Goal: Transaction & Acquisition: Purchase product/service

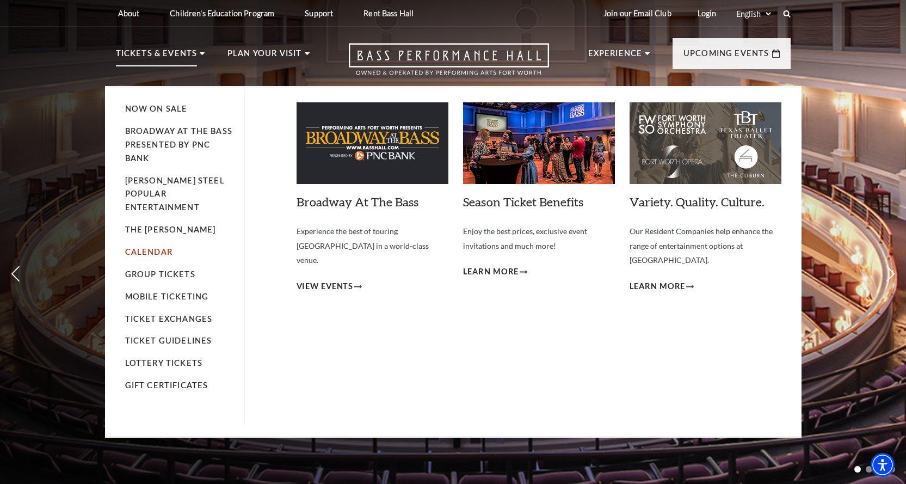
click at [162, 247] on link "Calendar" at bounding box center [148, 251] width 47 height 9
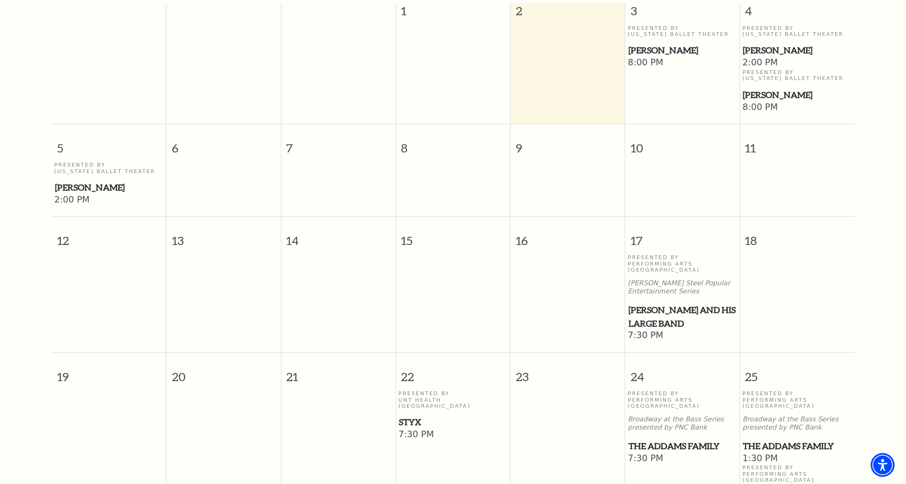
scroll to position [368, 0]
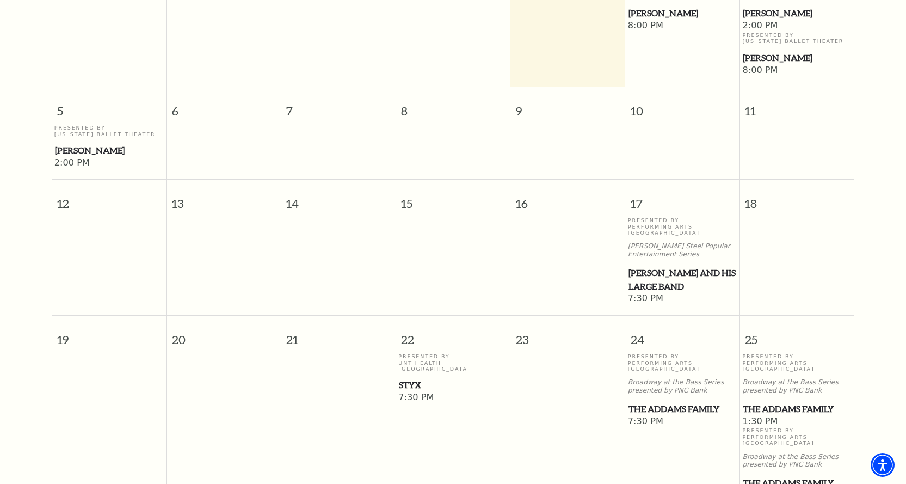
click at [663, 266] on span "Lyle Lovett and his Large Band" at bounding box center [683, 279] width 108 height 27
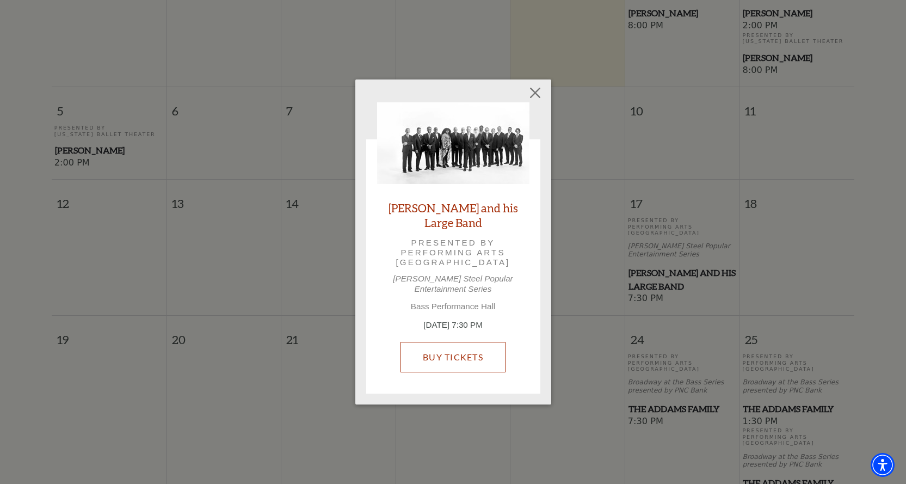
click at [447, 353] on link "Buy Tickets" at bounding box center [453, 357] width 105 height 30
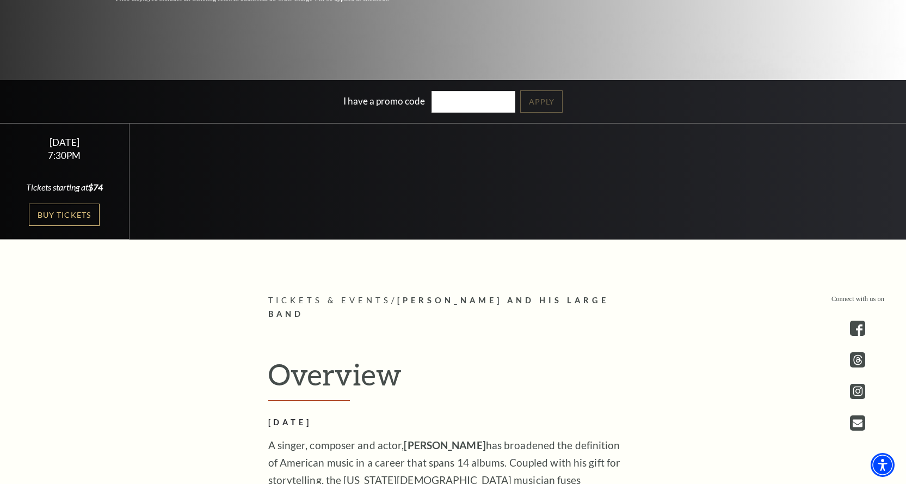
scroll to position [272, 0]
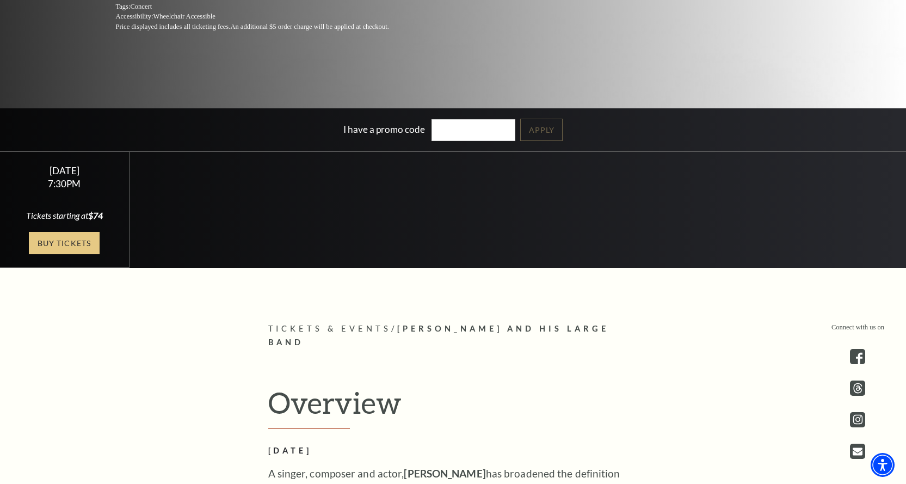
click at [73, 247] on link "Buy Tickets" at bounding box center [64, 243] width 71 height 22
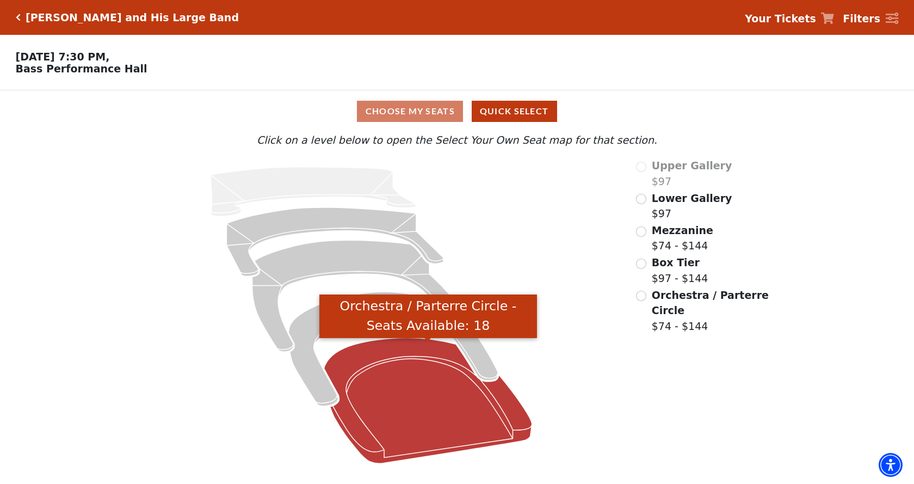
click at [437, 396] on icon "Orchestra / Parterre Circle - Seats Available: 18" at bounding box center [428, 401] width 208 height 126
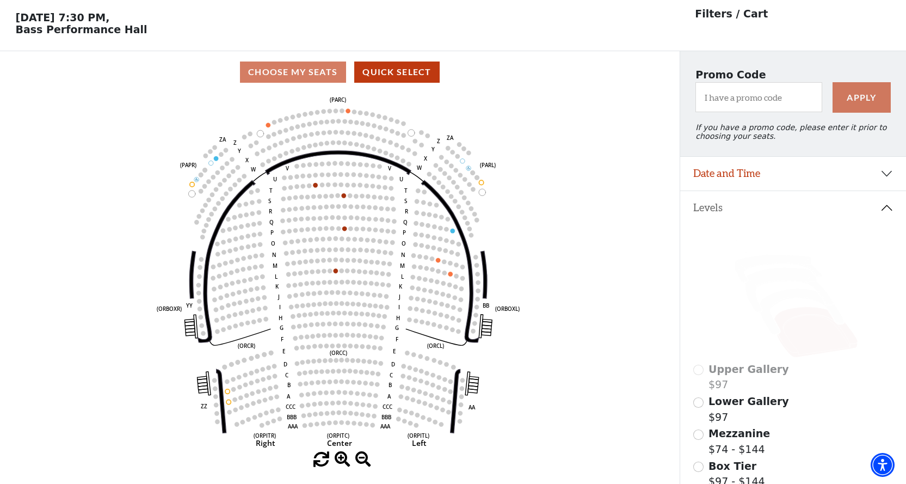
scroll to position [51, 0]
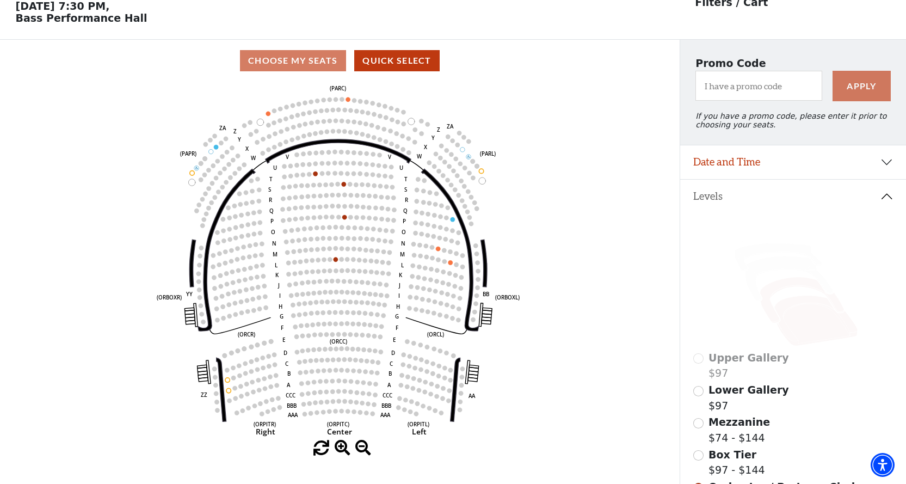
click at [767, 294] on icon at bounding box center [802, 300] width 84 height 46
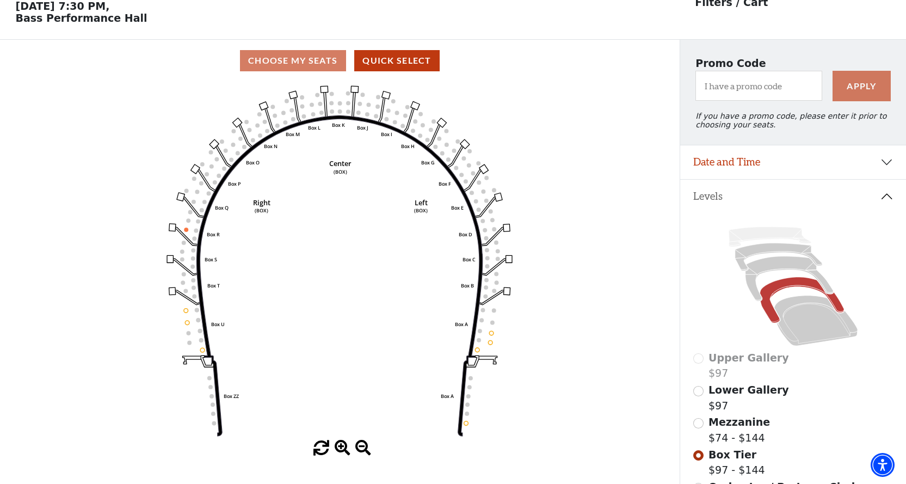
scroll to position [105, 0]
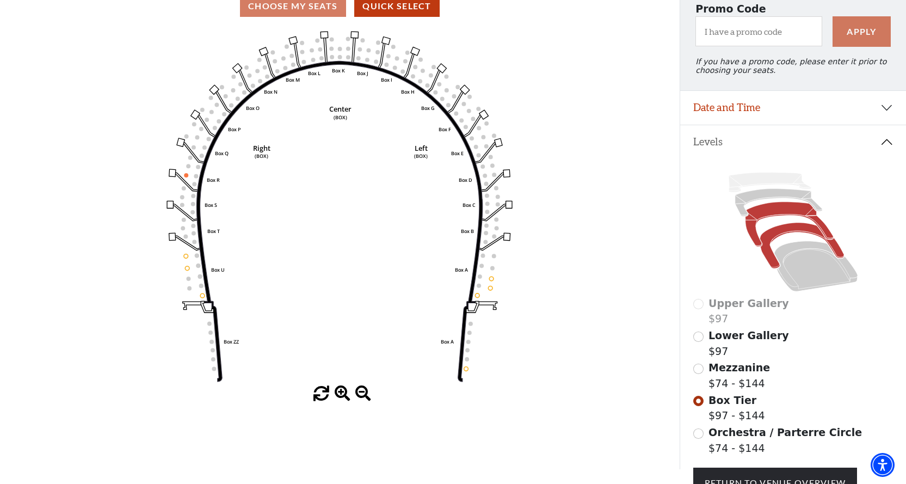
click at [750, 239] on icon at bounding box center [789, 224] width 88 height 45
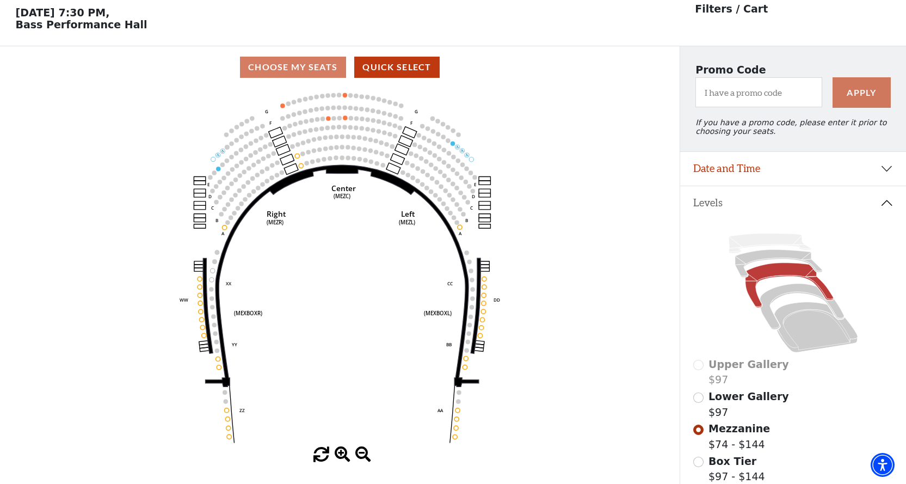
scroll to position [51, 0]
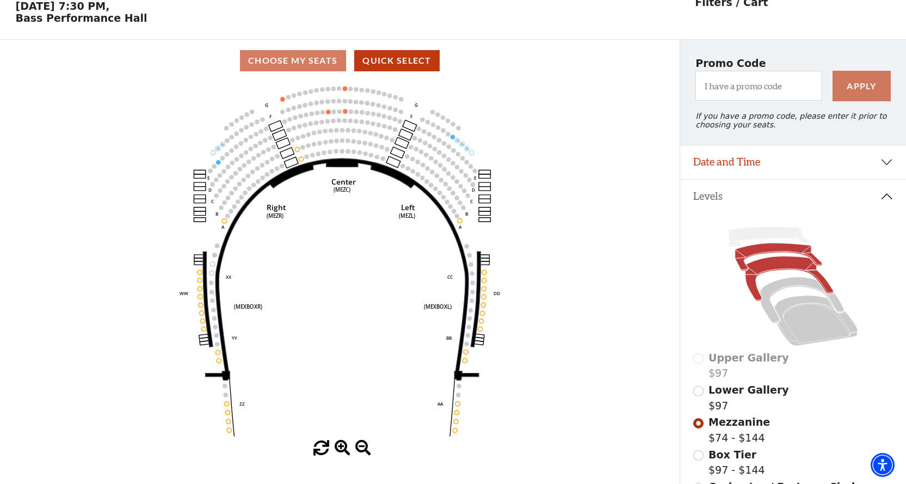
click at [796, 253] on icon at bounding box center [778, 257] width 87 height 28
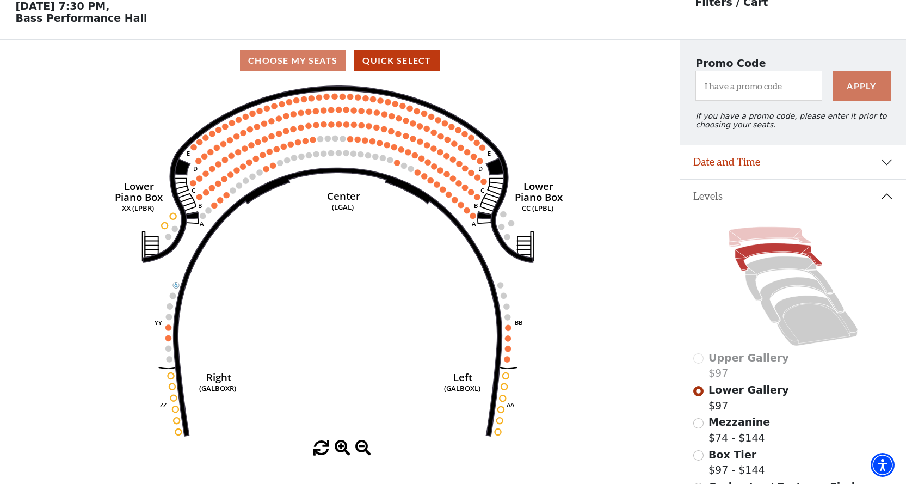
click at [774, 244] on icon at bounding box center [770, 237] width 83 height 20
